Goal: Find specific page/section: Find specific page/section

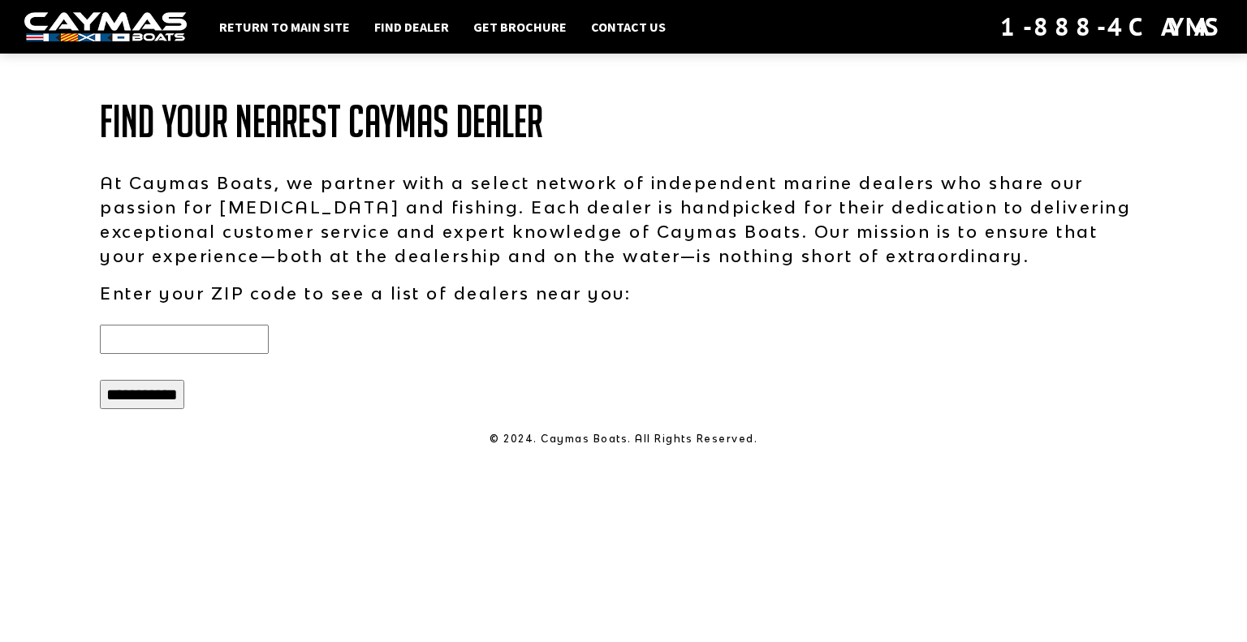
click at [133, 330] on input "text" at bounding box center [184, 339] width 169 height 29
type input "*****"
click at [162, 391] on input "**********" at bounding box center [142, 394] width 84 height 29
